Goal: Navigation & Orientation: Find specific page/section

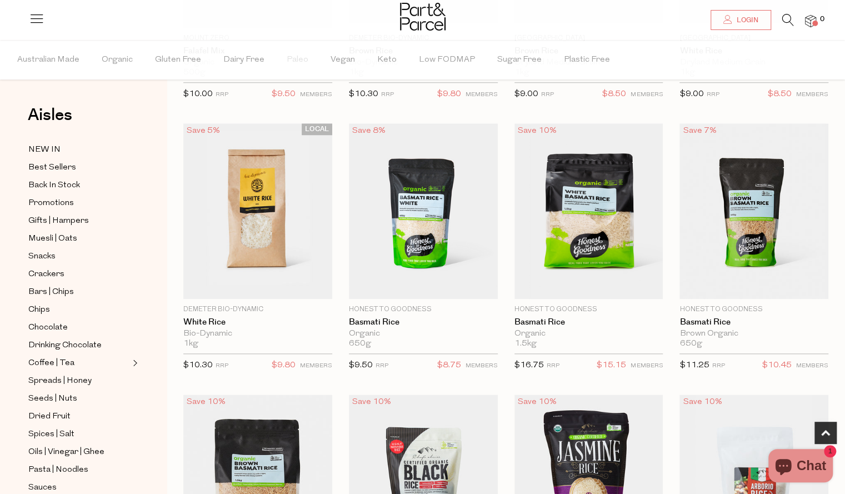
scroll to position [584, 0]
click at [49, 253] on span "Snacks" at bounding box center [41, 256] width 27 height 13
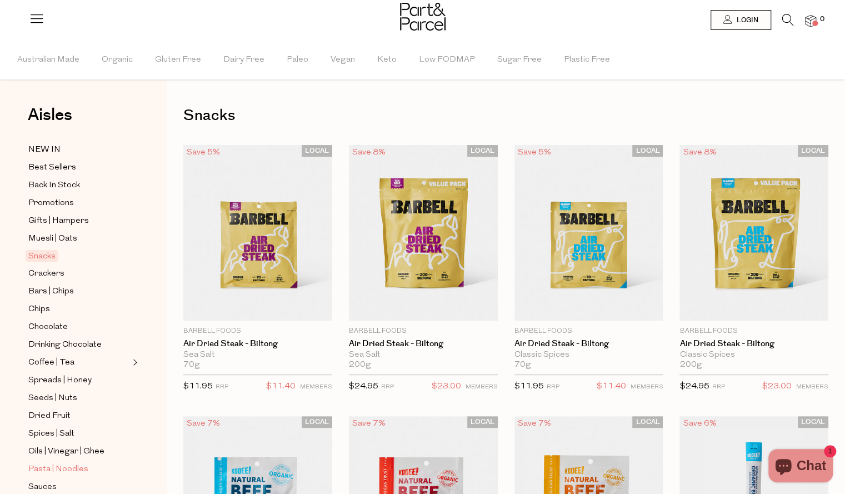
click at [58, 463] on span "Pasta | Noodles" at bounding box center [58, 469] width 60 height 13
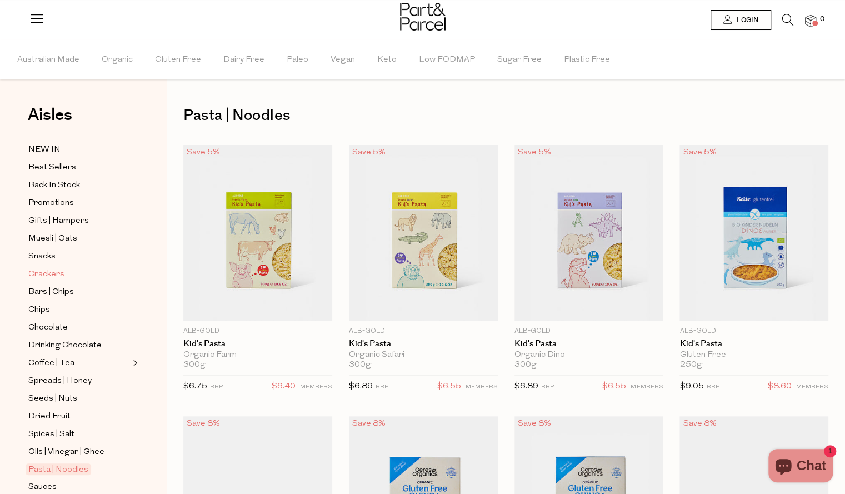
click at [51, 270] on span "Crackers" at bounding box center [46, 274] width 36 height 13
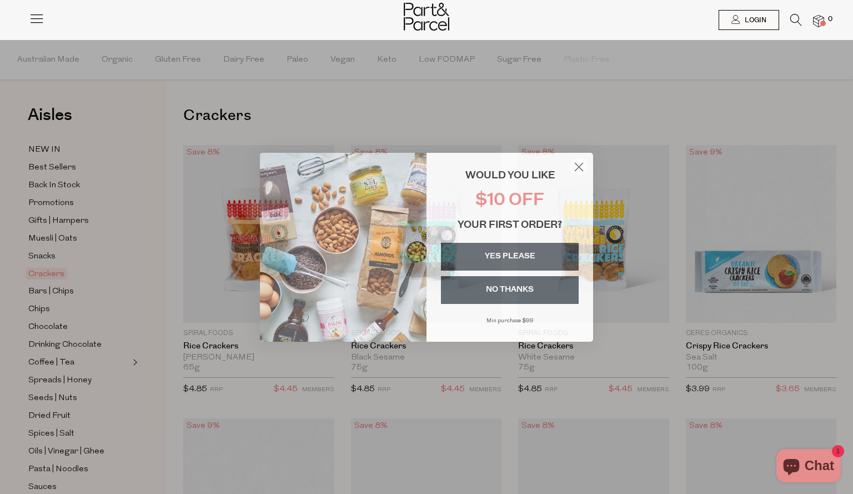
click at [582, 168] on circle "Close dialog" at bounding box center [579, 166] width 18 height 18
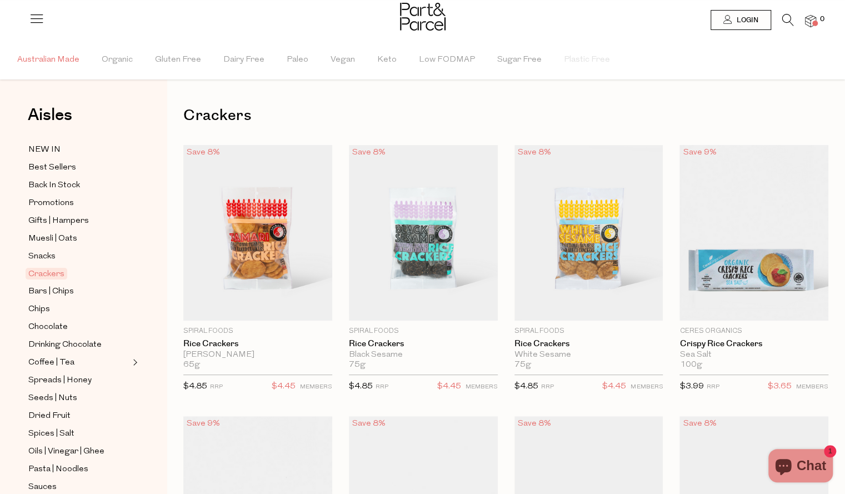
click at [53, 62] on span "Australian Made" at bounding box center [48, 60] width 62 height 39
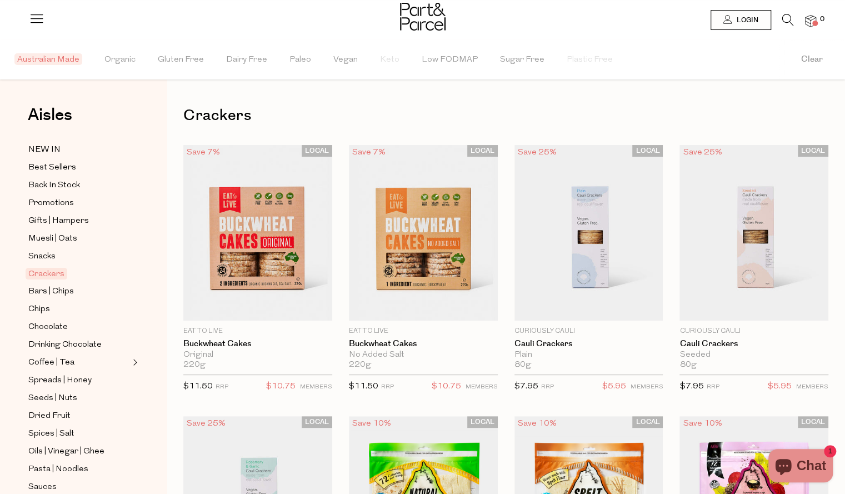
click at [41, 13] on icon at bounding box center [37, 19] width 16 height 16
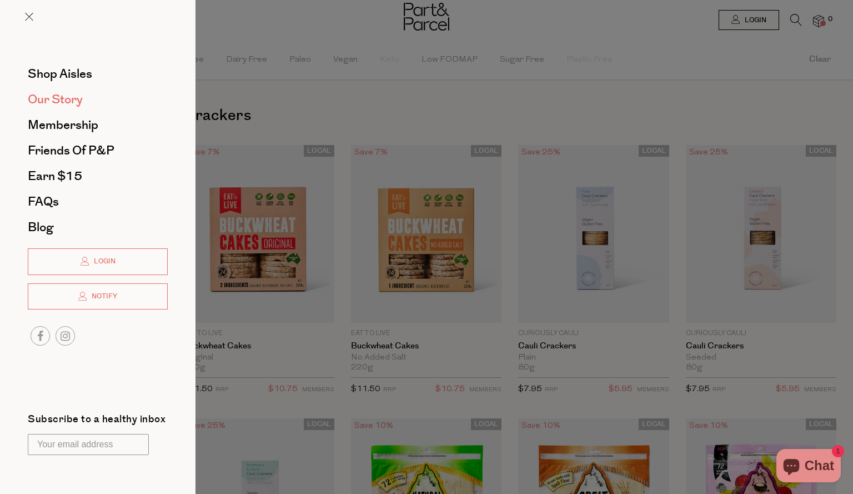
click at [61, 98] on span "Our Story" at bounding box center [55, 100] width 55 height 18
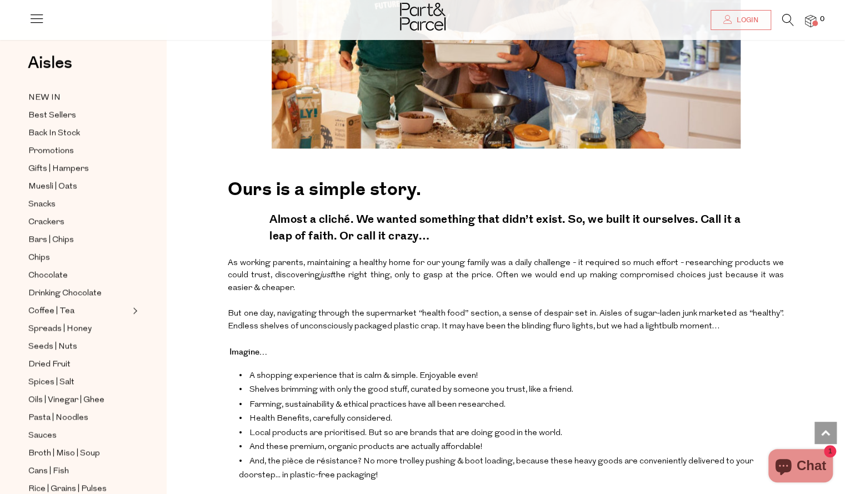
scroll to position [881, 0]
